Goal: Transaction & Acquisition: Purchase product/service

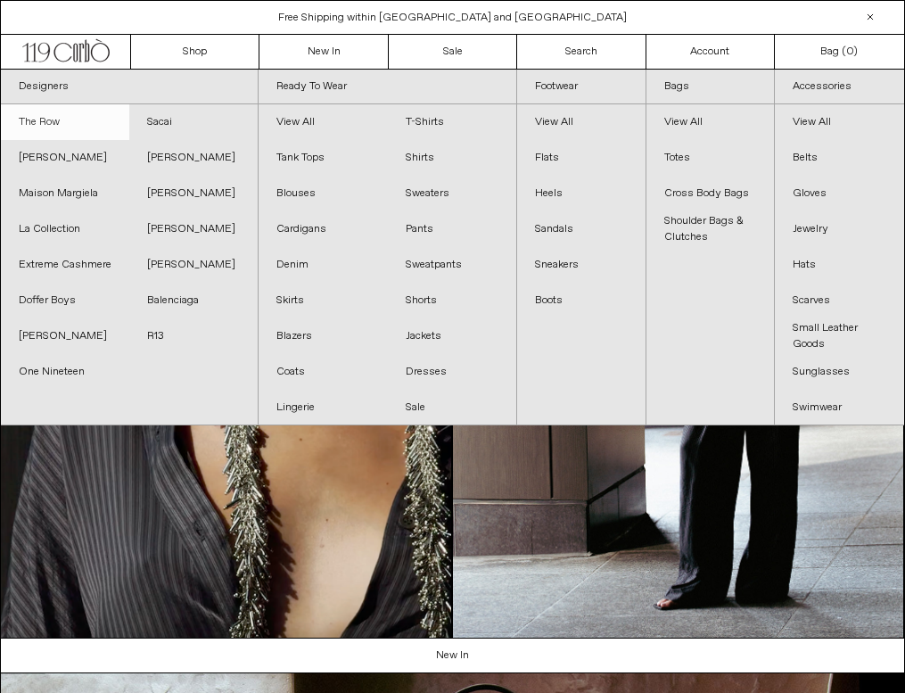
click at [55, 119] on link "The Row" at bounding box center [65, 122] width 128 height 36
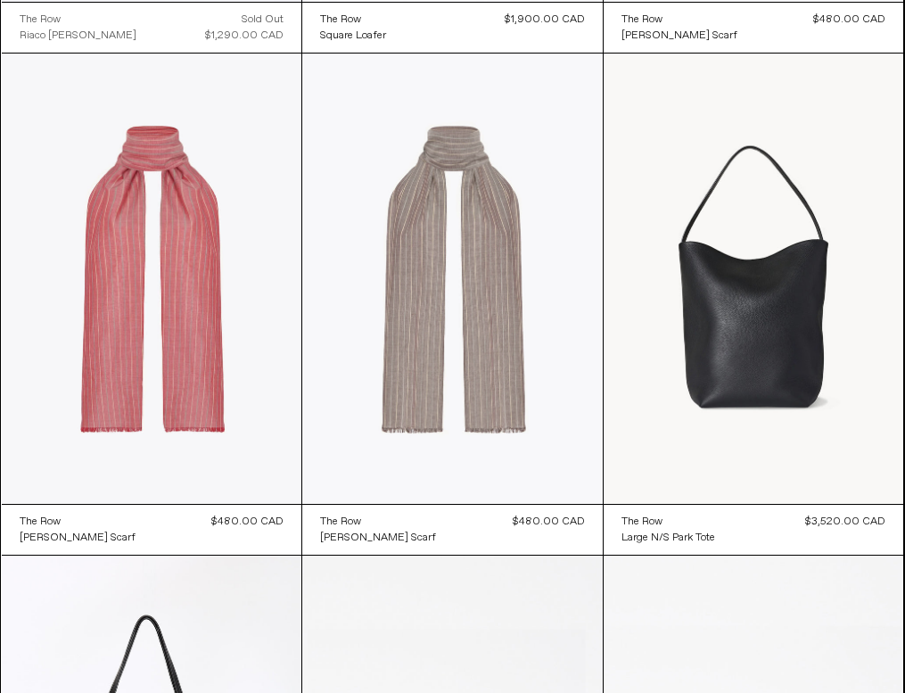
scroll to position [8557, 0]
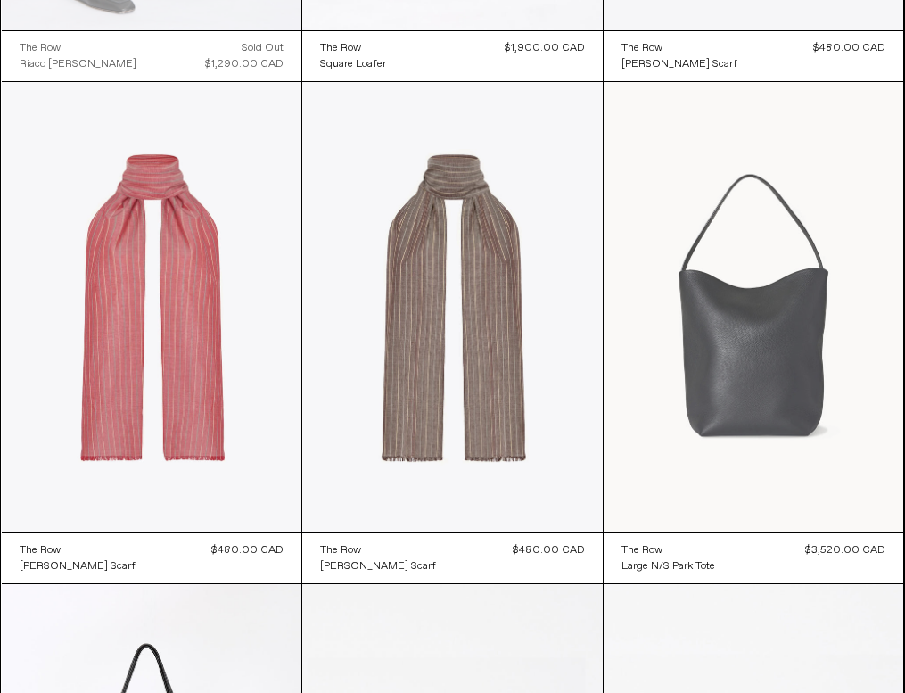
click at [789, 388] on at bounding box center [754, 307] width 301 height 450
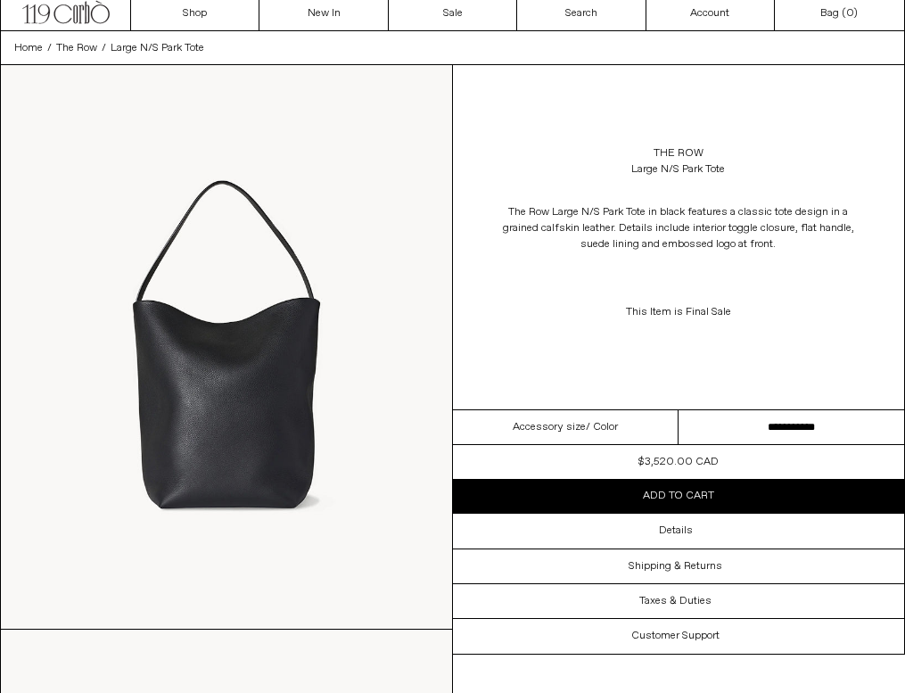
click at [782, 416] on select "**********" at bounding box center [792, 427] width 226 height 35
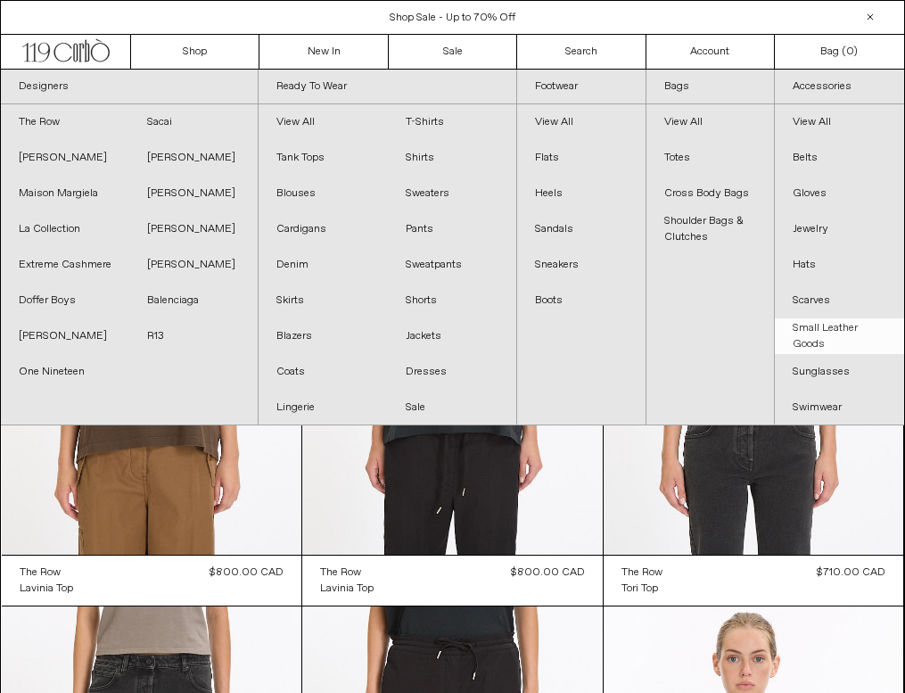
click at [850, 326] on link "Small Leather Goods" at bounding box center [839, 336] width 129 height 36
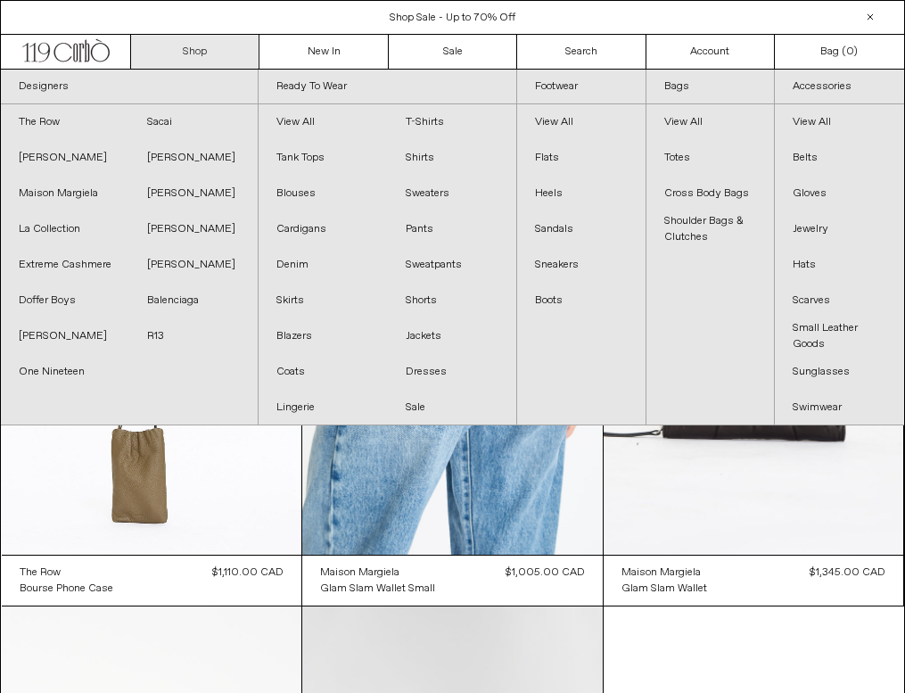
click at [223, 43] on link "Shop" at bounding box center [195, 52] width 128 height 34
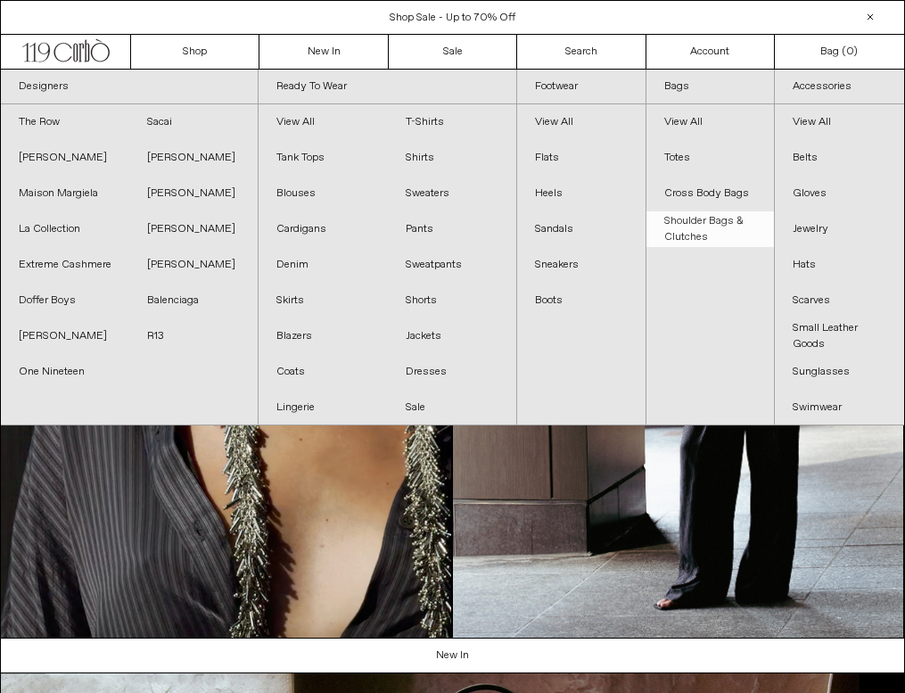
click at [731, 228] on link "Shoulder Bags & Clutches" at bounding box center [711, 229] width 128 height 36
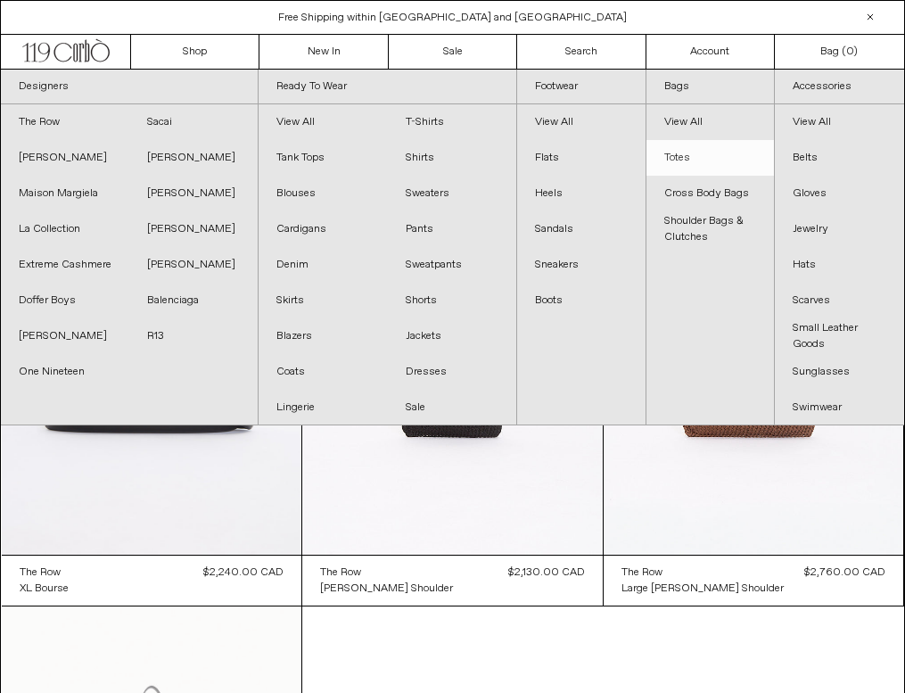
click at [715, 161] on link "Totes" at bounding box center [711, 158] width 128 height 36
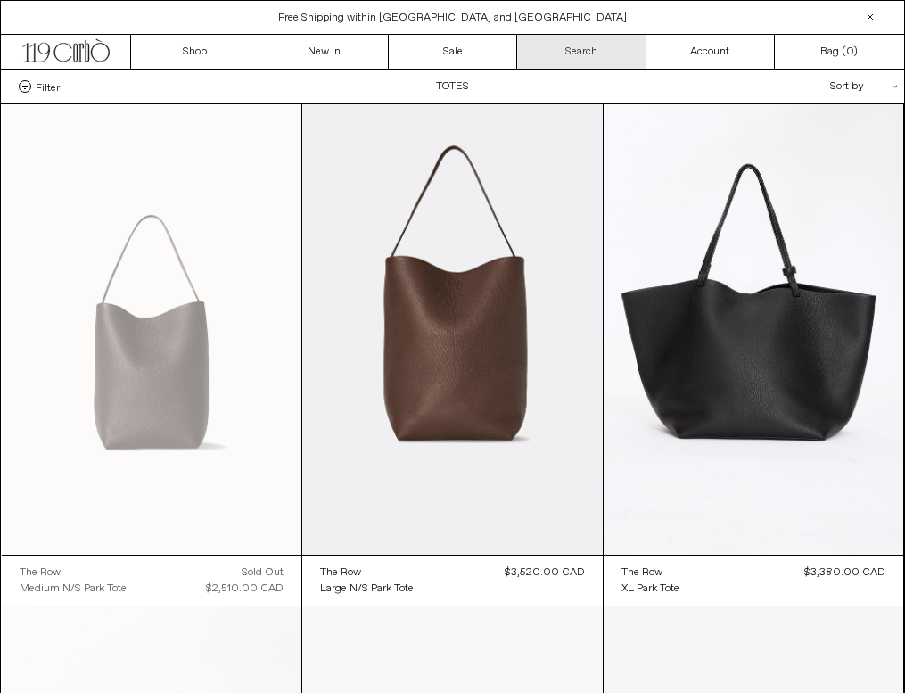
click at [581, 40] on link "Search" at bounding box center [581, 52] width 128 height 34
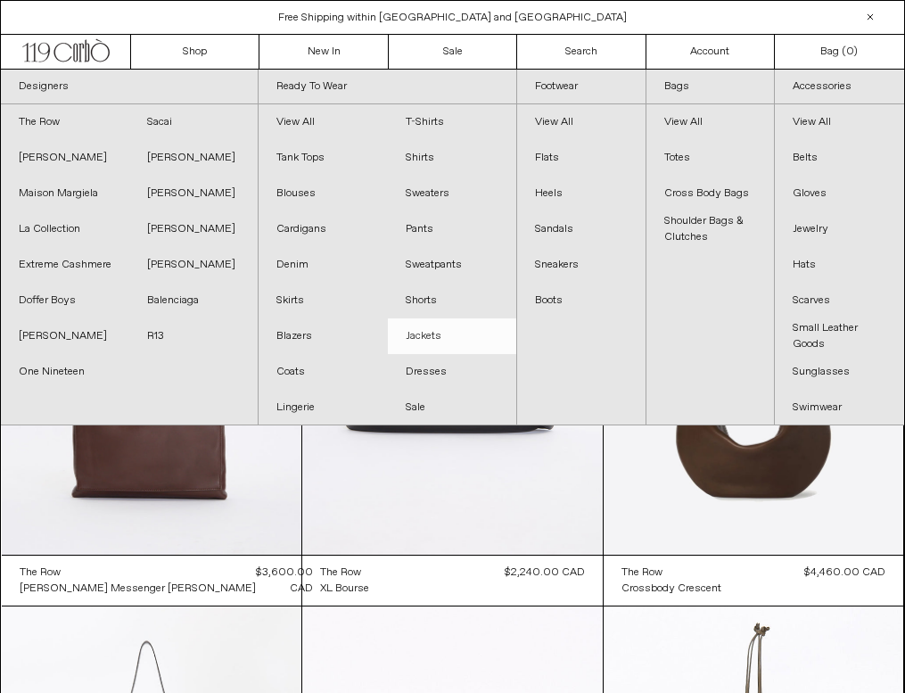
click at [424, 333] on link "Jackets" at bounding box center [452, 336] width 128 height 36
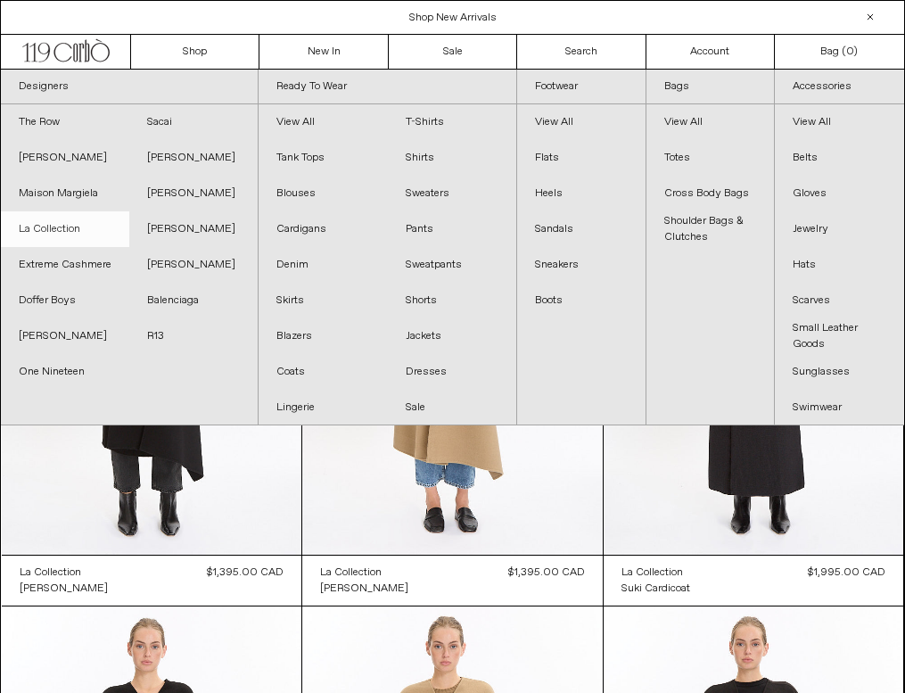
click at [71, 226] on link "La Collection" at bounding box center [65, 229] width 128 height 36
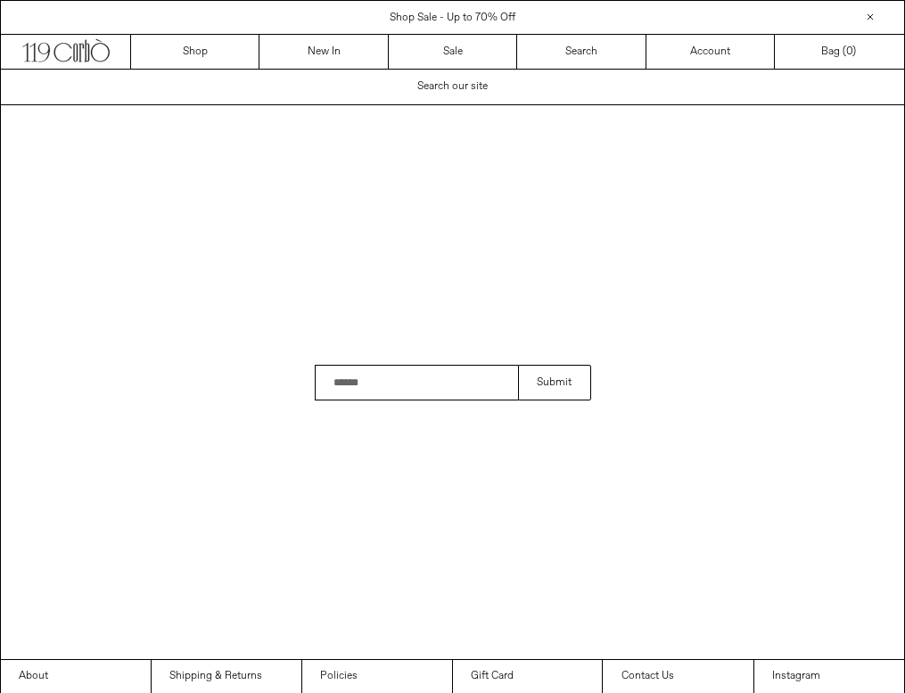
click at [409, 377] on input "Search" at bounding box center [417, 383] width 204 height 36
type input "**********"
click at [518, 365] on button "Submit" at bounding box center [554, 383] width 72 height 36
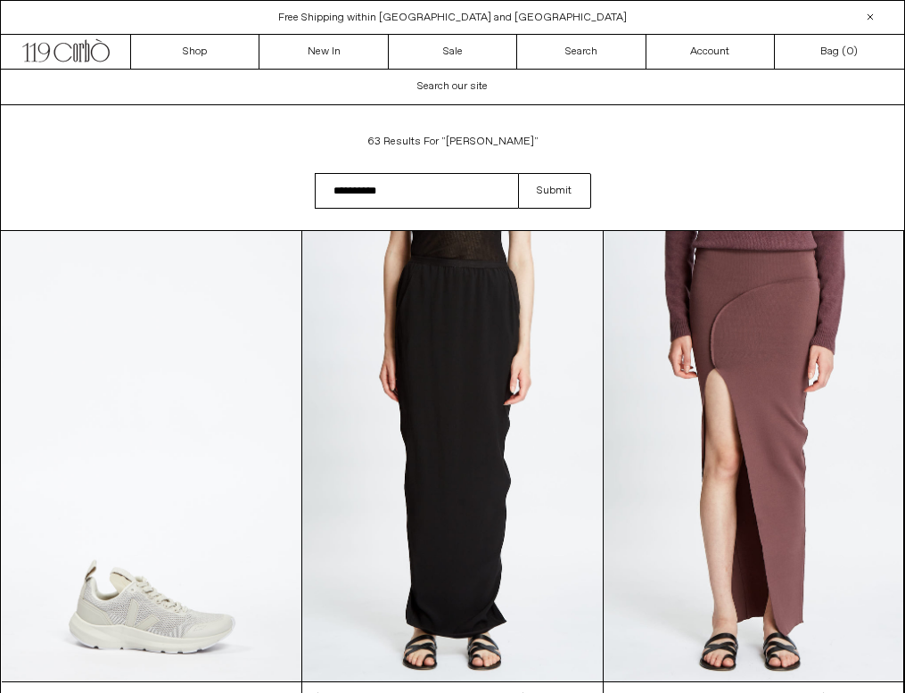
click at [401, 187] on input "**********" at bounding box center [417, 191] width 204 height 36
type input "**********"
click at [518, 173] on button "Submit" at bounding box center [554, 191] width 72 height 36
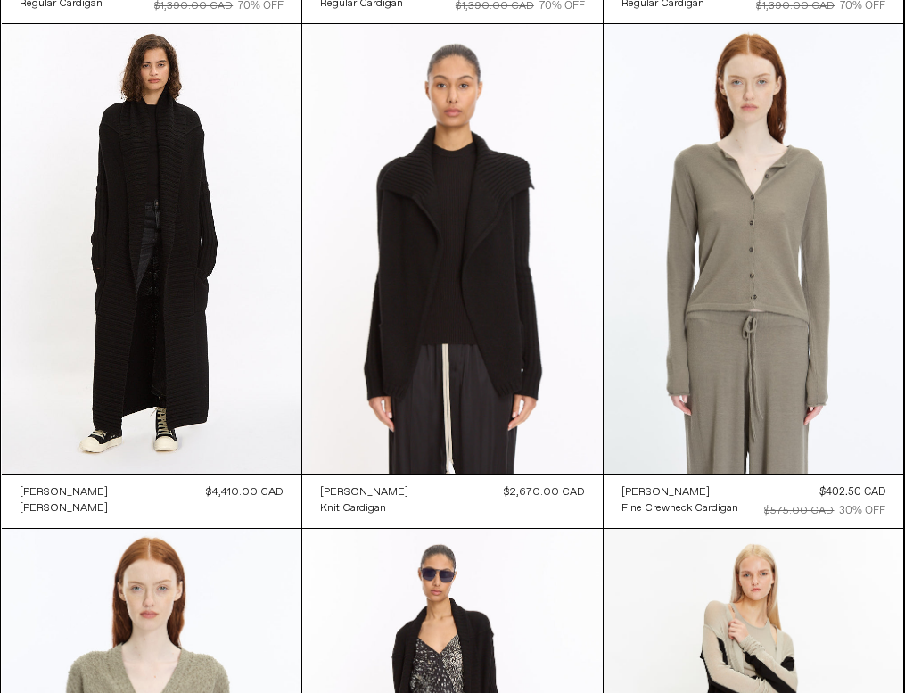
scroll to position [702, 0]
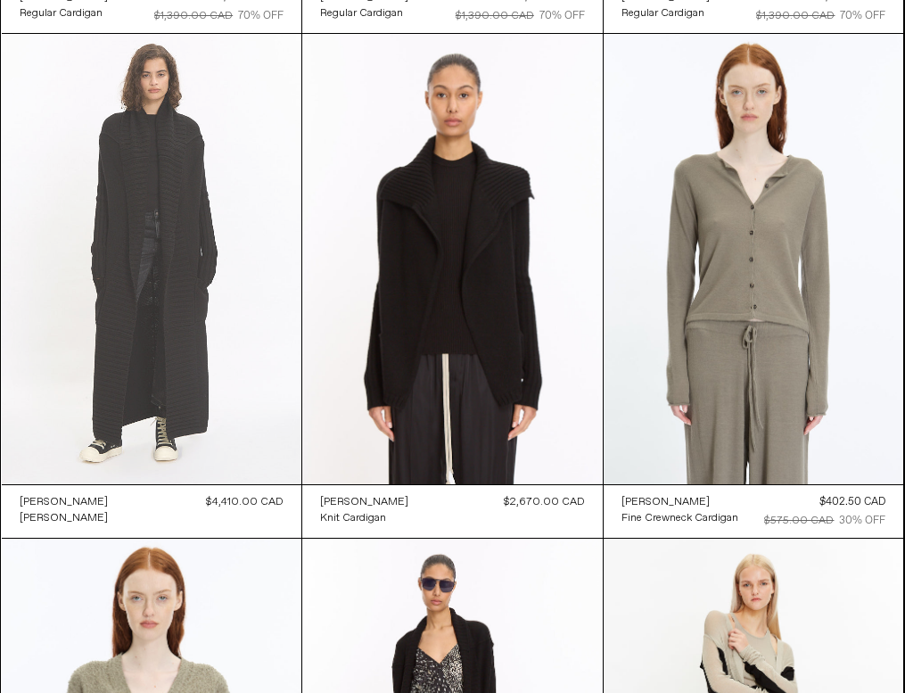
click at [127, 341] on at bounding box center [152, 259] width 301 height 450
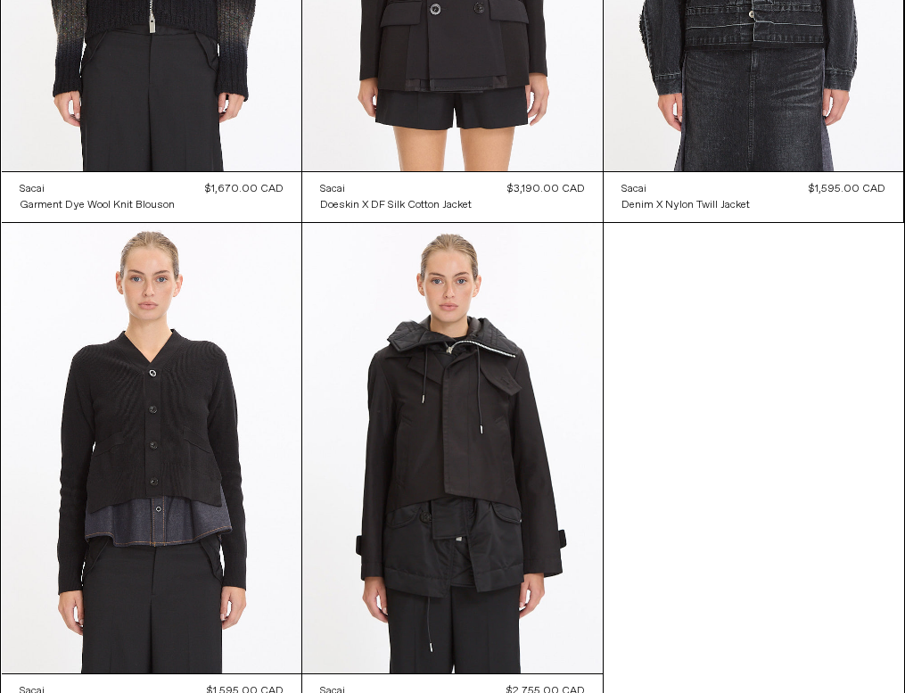
scroll to position [2510, 0]
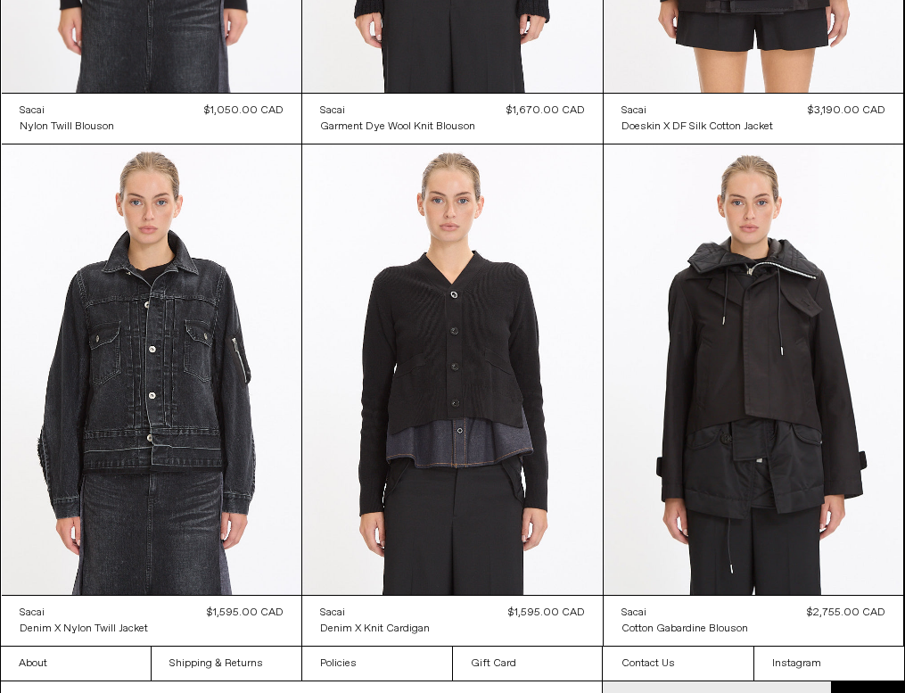
scroll to position [2510, 0]
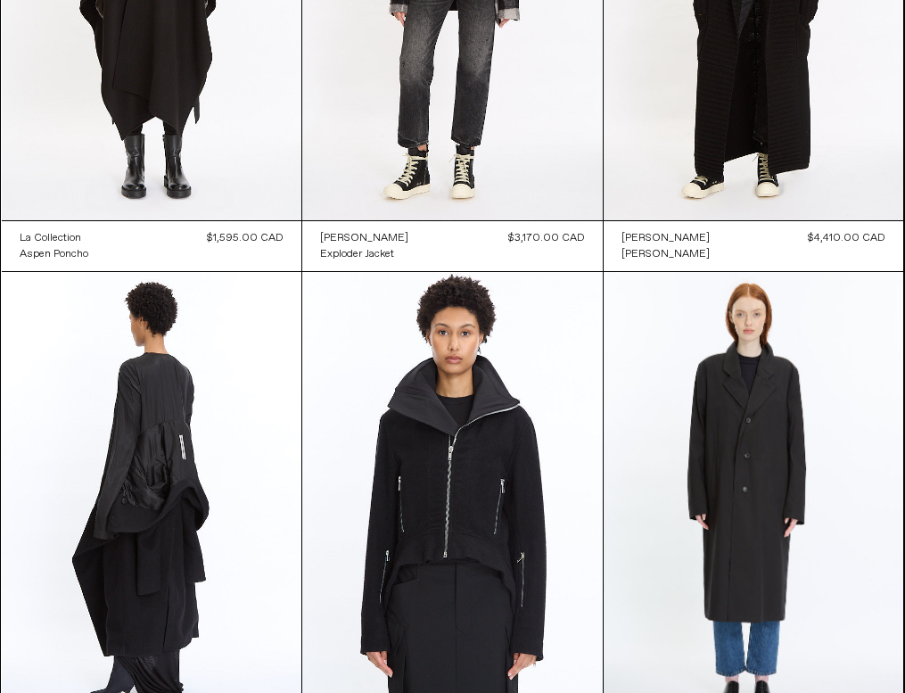
scroll to position [1509, 0]
